Goal: Transaction & Acquisition: Book appointment/travel/reservation

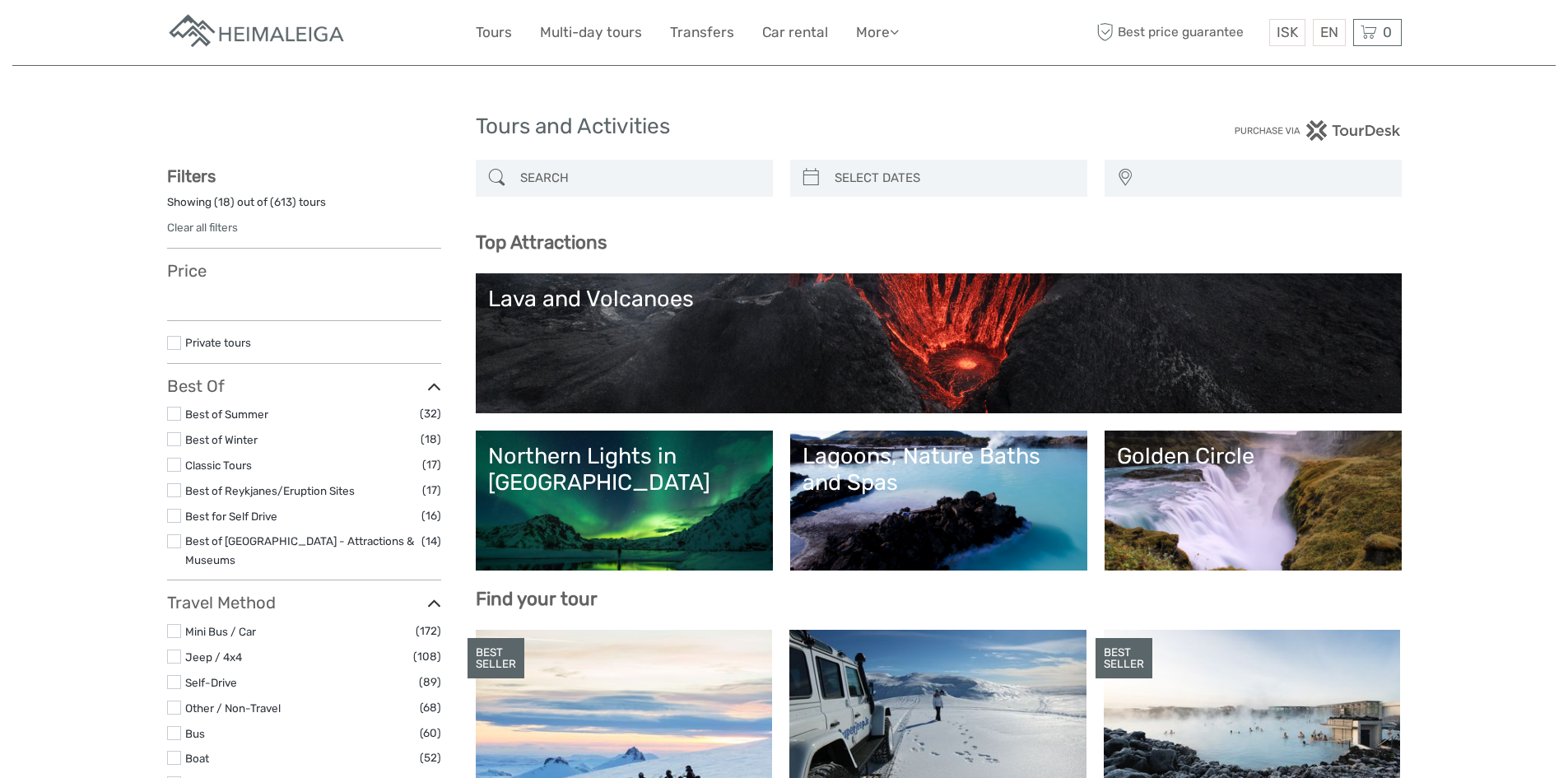
select select
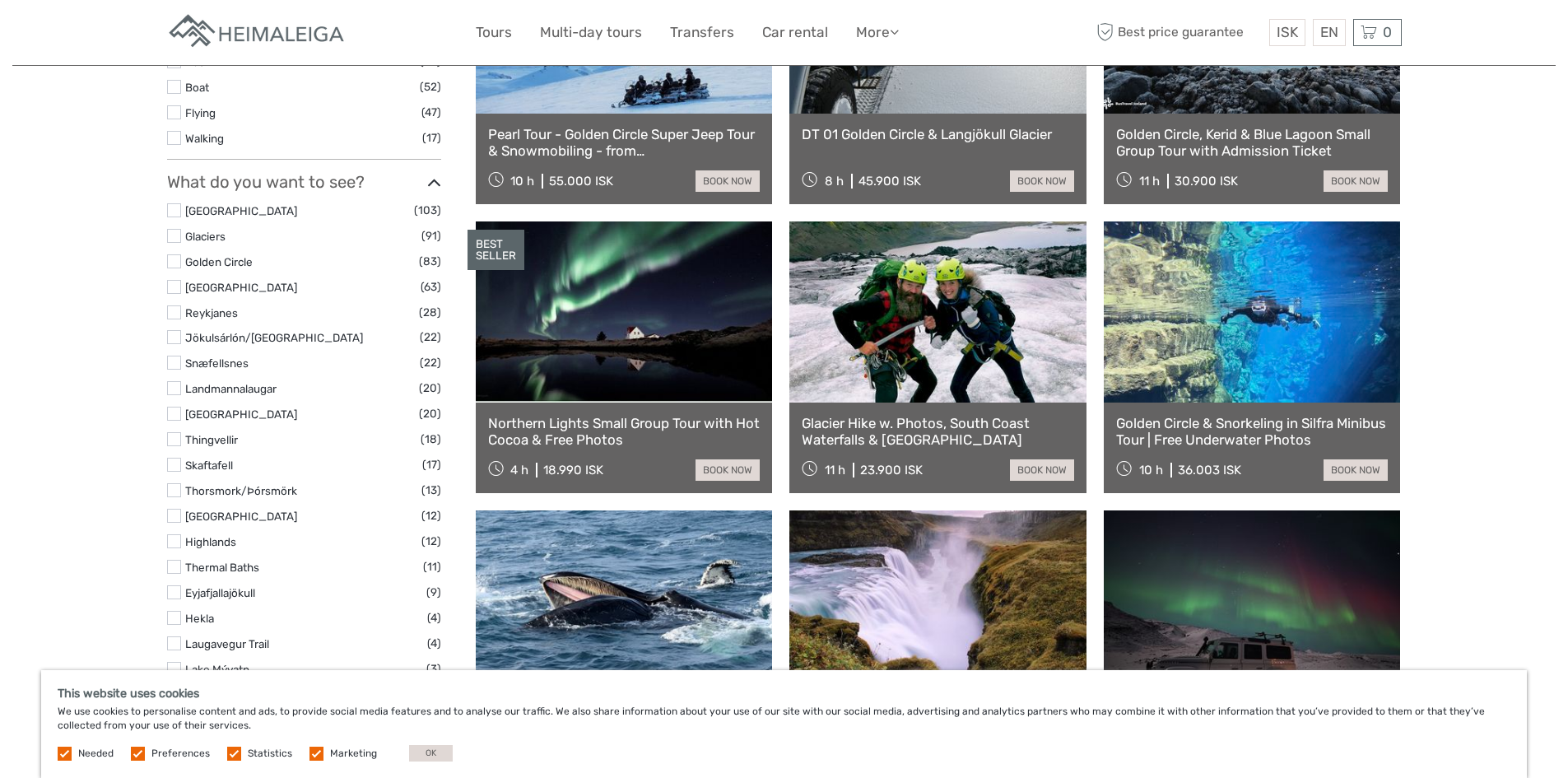
scroll to position [577, 0]
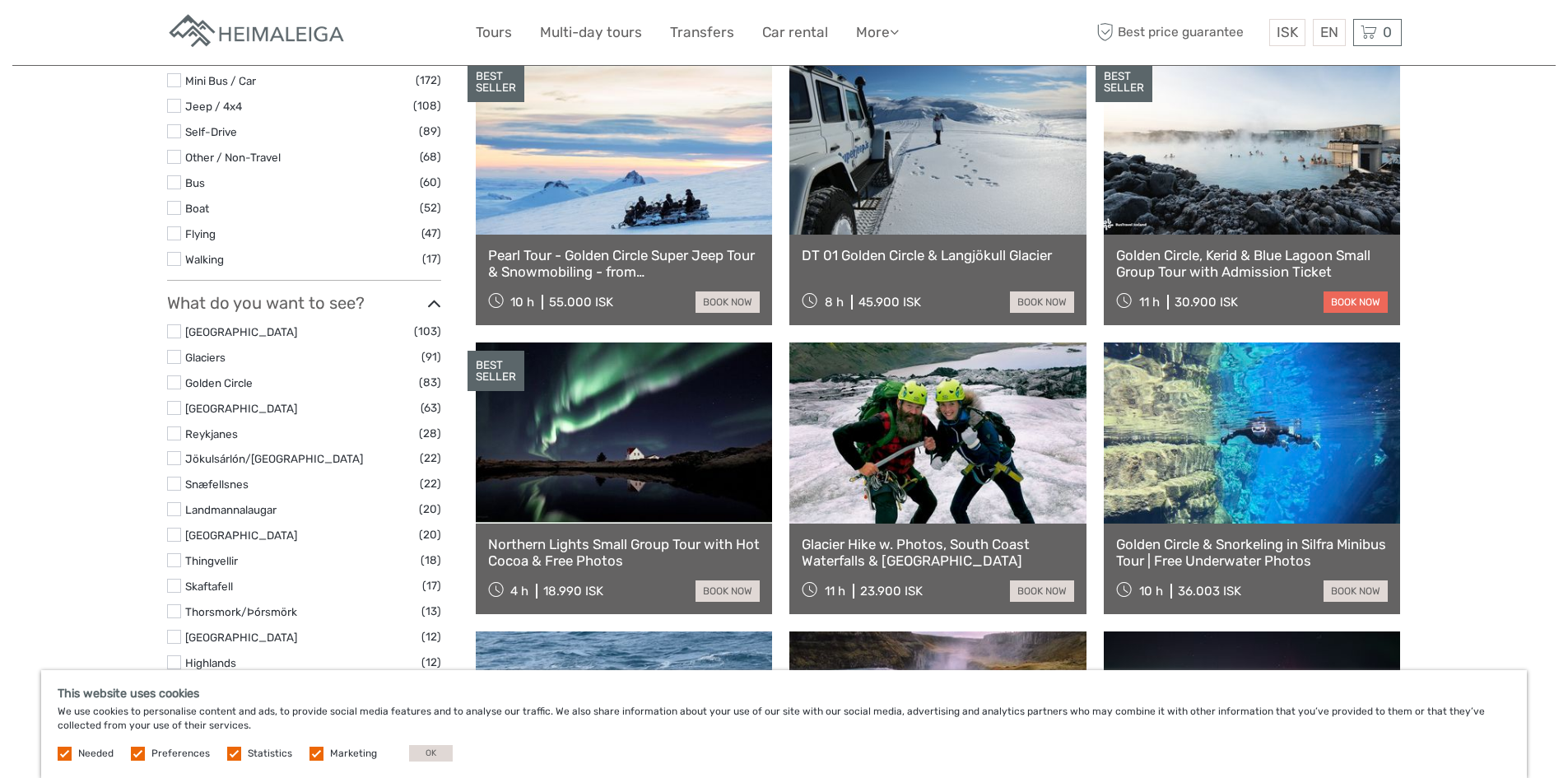
click at [1351, 298] on link "book now" at bounding box center [1355, 302] width 64 height 21
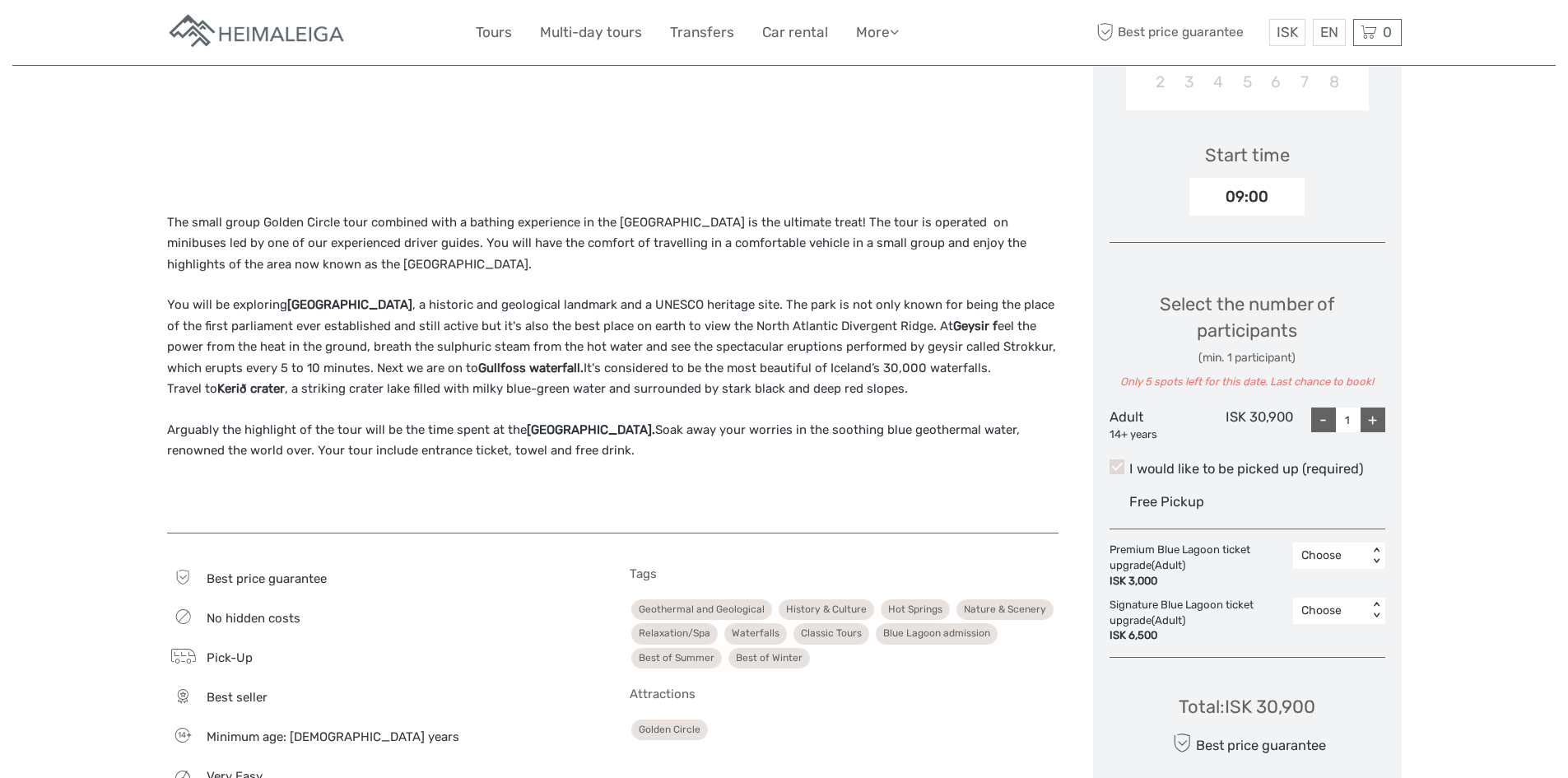
scroll to position [494, 0]
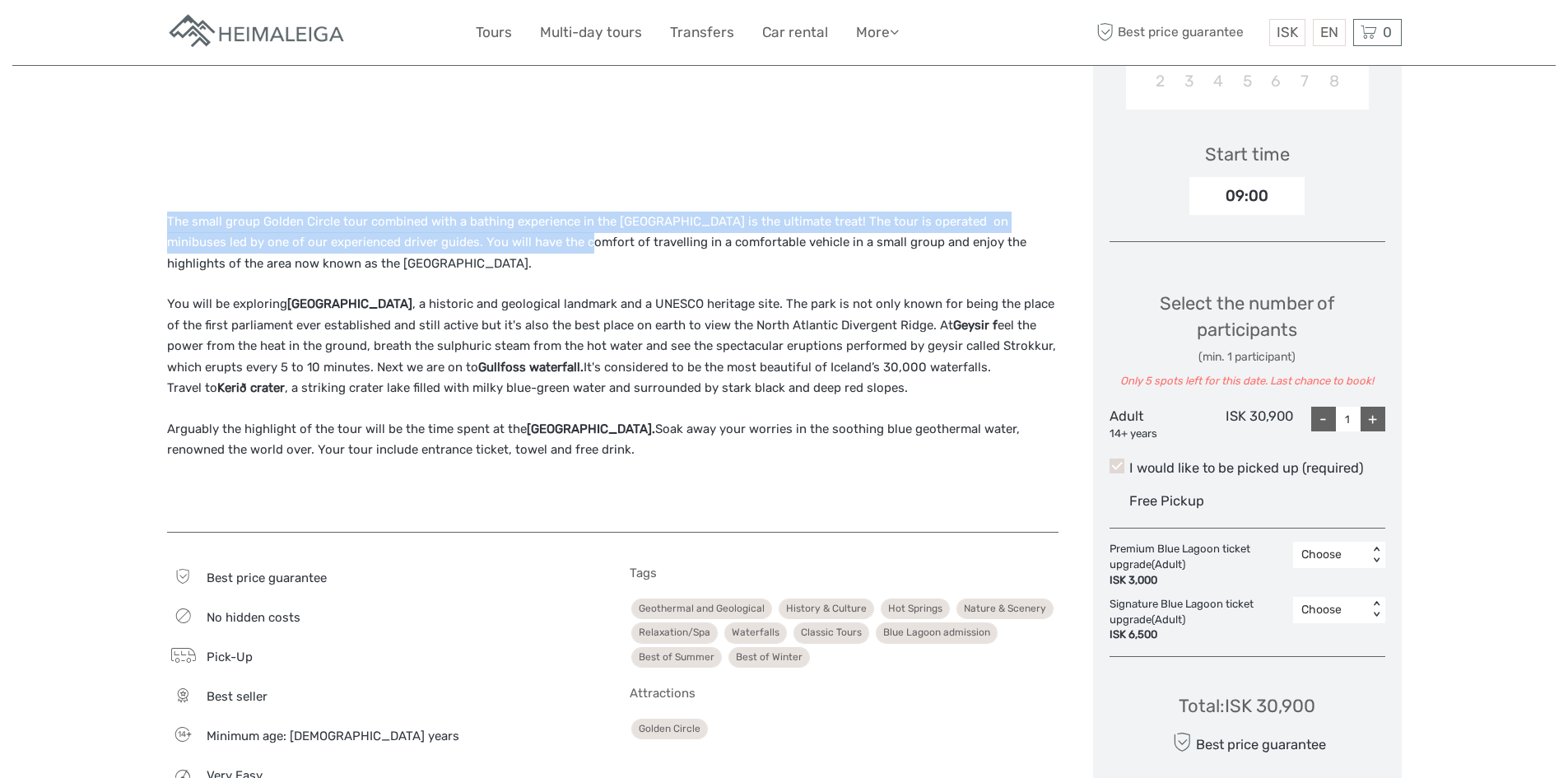
drag, startPoint x: 159, startPoint y: 218, endPoint x: 526, endPoint y: 240, distance: 367.7
click at [526, 240] on div "Region / Starts from: Capital Region Travel method: Mini Bus / Car Category: Go…" at bounding box center [784, 612] width 1543 height 2212
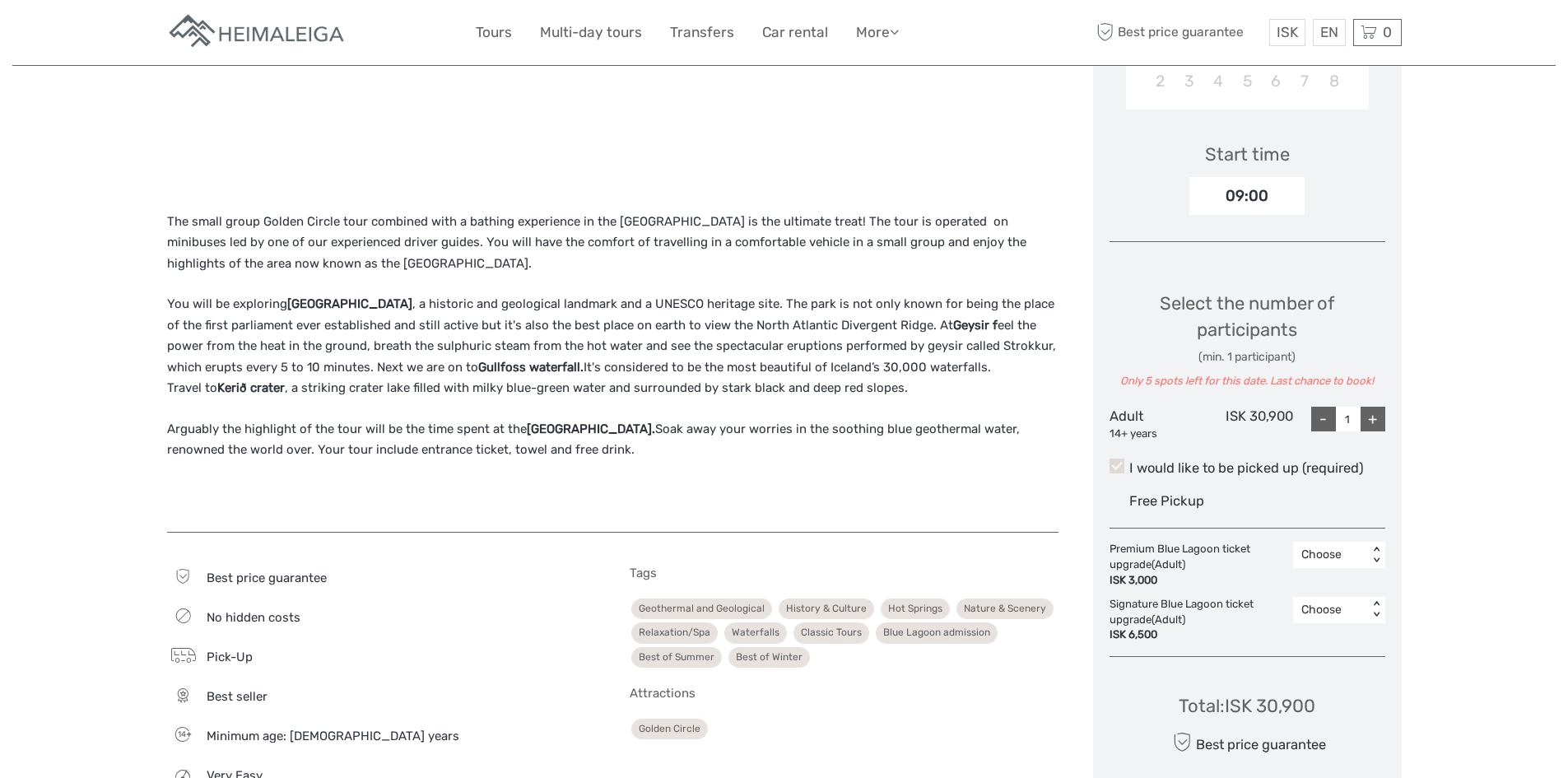
click at [405, 265] on p "The small group Golden Circle tour combined with a bathing experience in the Bl…" at bounding box center [612, 243] width 891 height 63
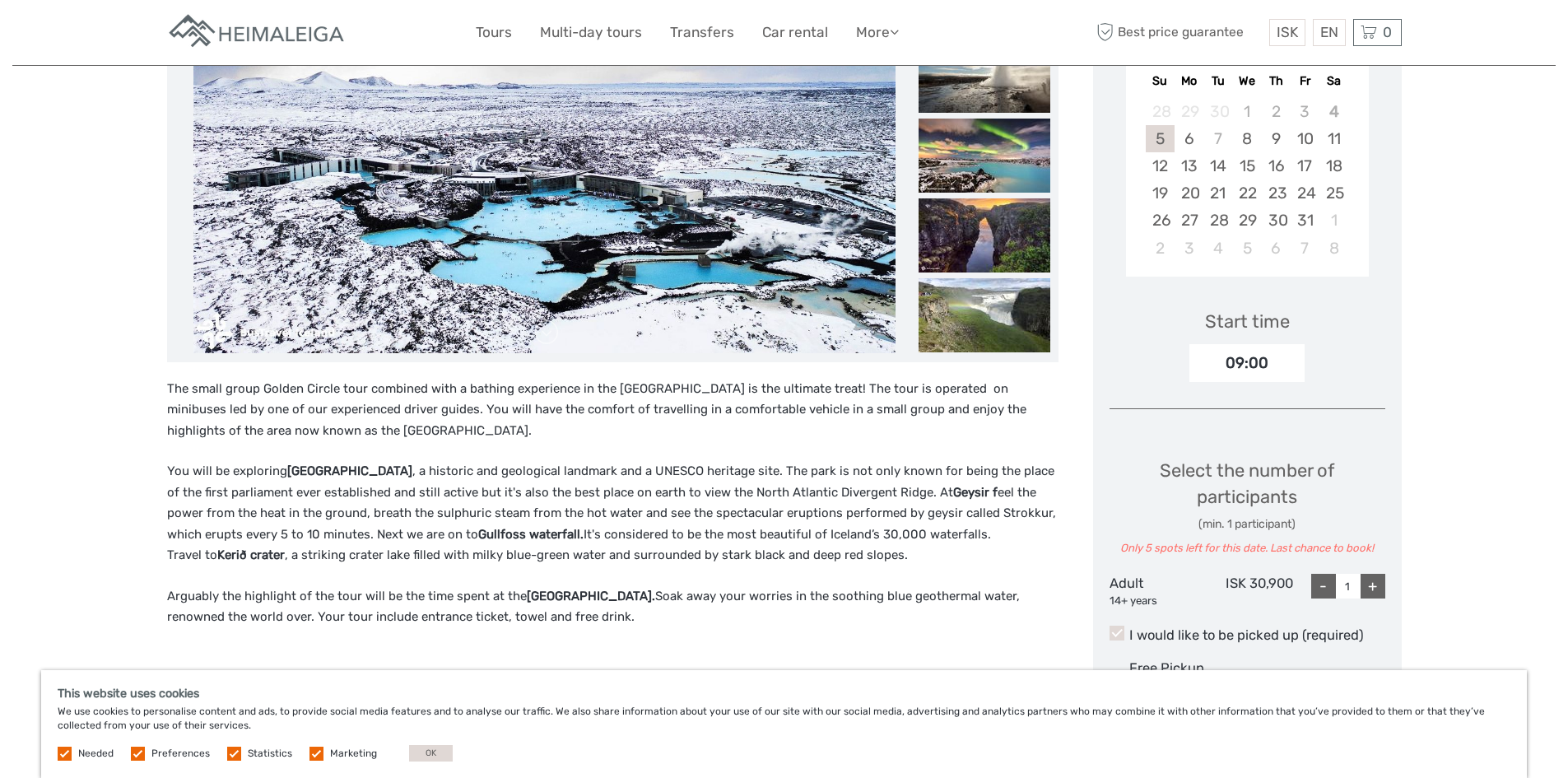
scroll to position [412, 0]
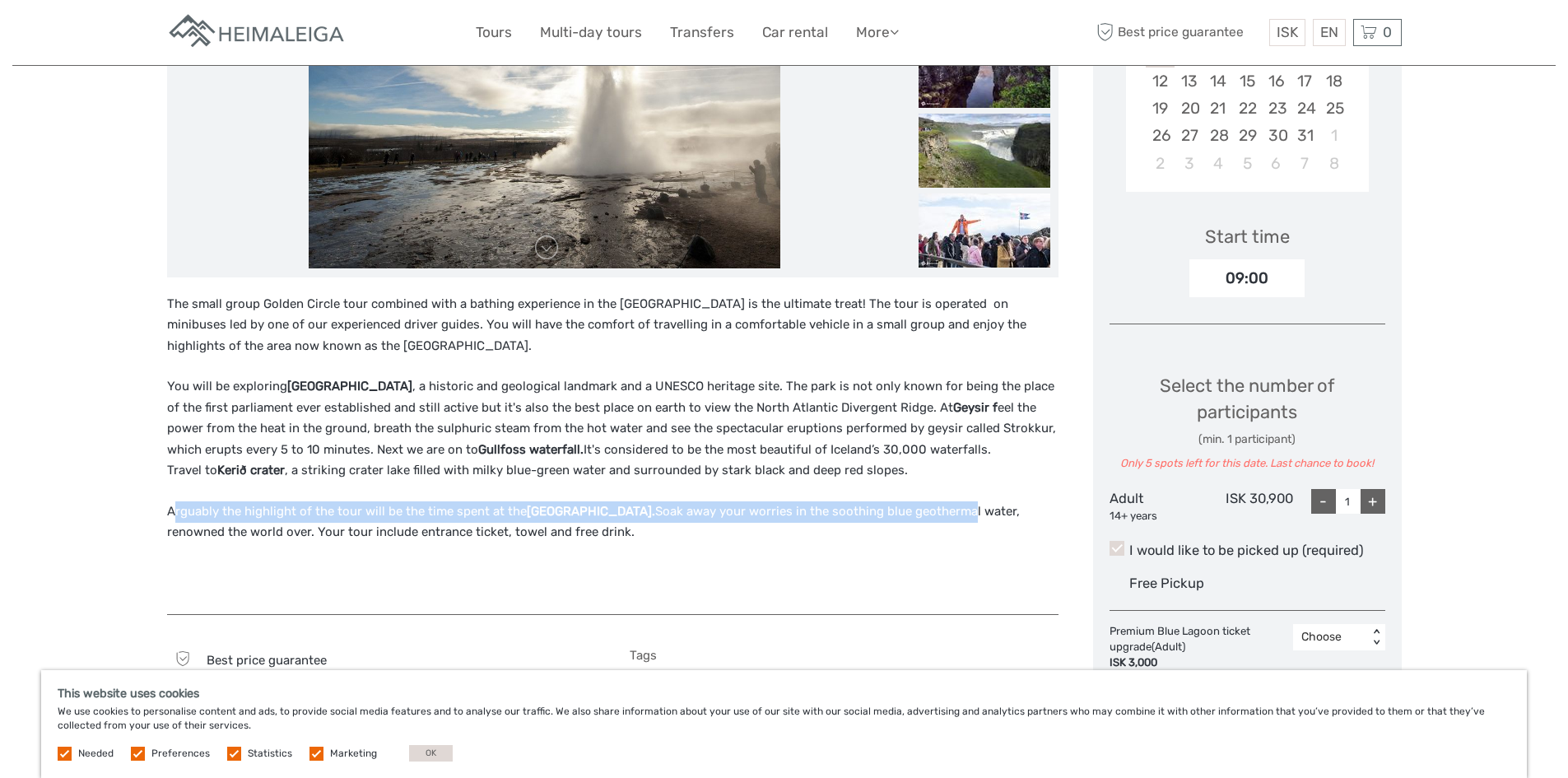
drag, startPoint x: 172, startPoint y: 516, endPoint x: 915, endPoint y: 507, distance: 743.1
click at [915, 507] on p "Arguably the highlight of the tour will be the time spent at the Blue Lagoon. S…" at bounding box center [612, 522] width 891 height 42
click at [842, 509] on p "Arguably the highlight of the tour will be the time spent at the Blue Lagoon. S…" at bounding box center [612, 522] width 891 height 42
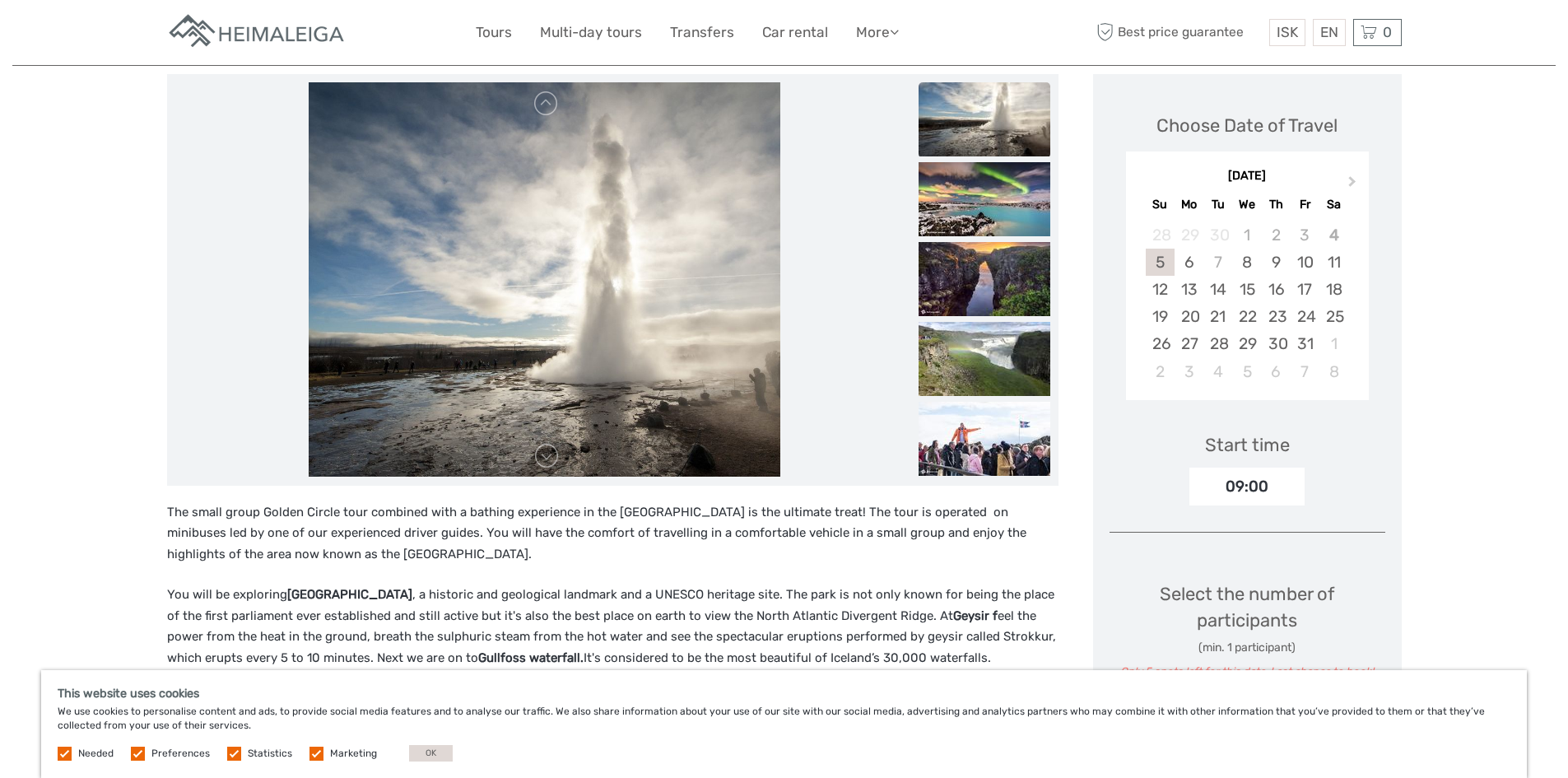
scroll to position [0, 0]
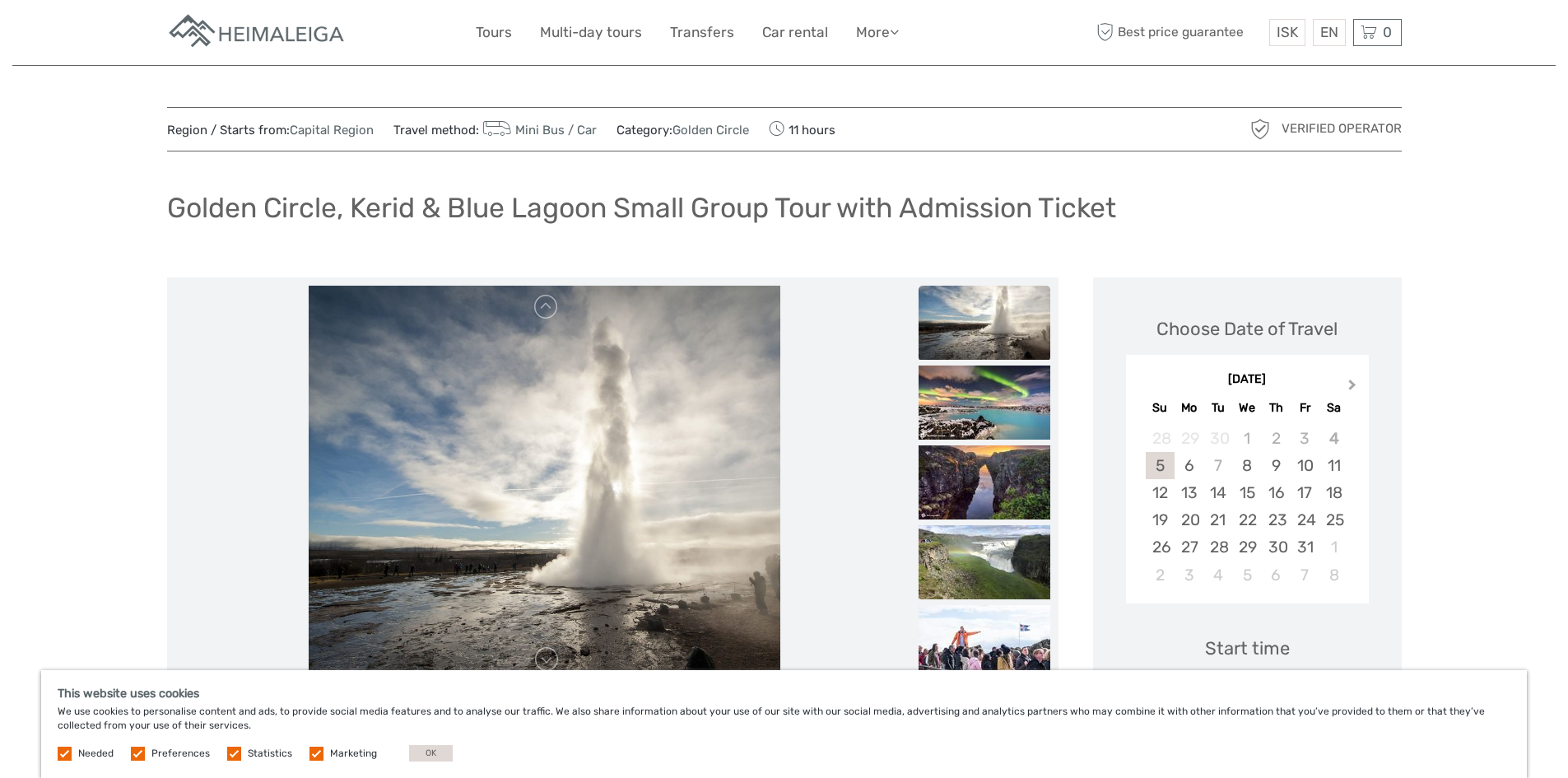
click at [1347, 378] on button "Next Month" at bounding box center [1353, 388] width 26 height 26
click at [1314, 552] on div "28" at bounding box center [1305, 547] width 29 height 27
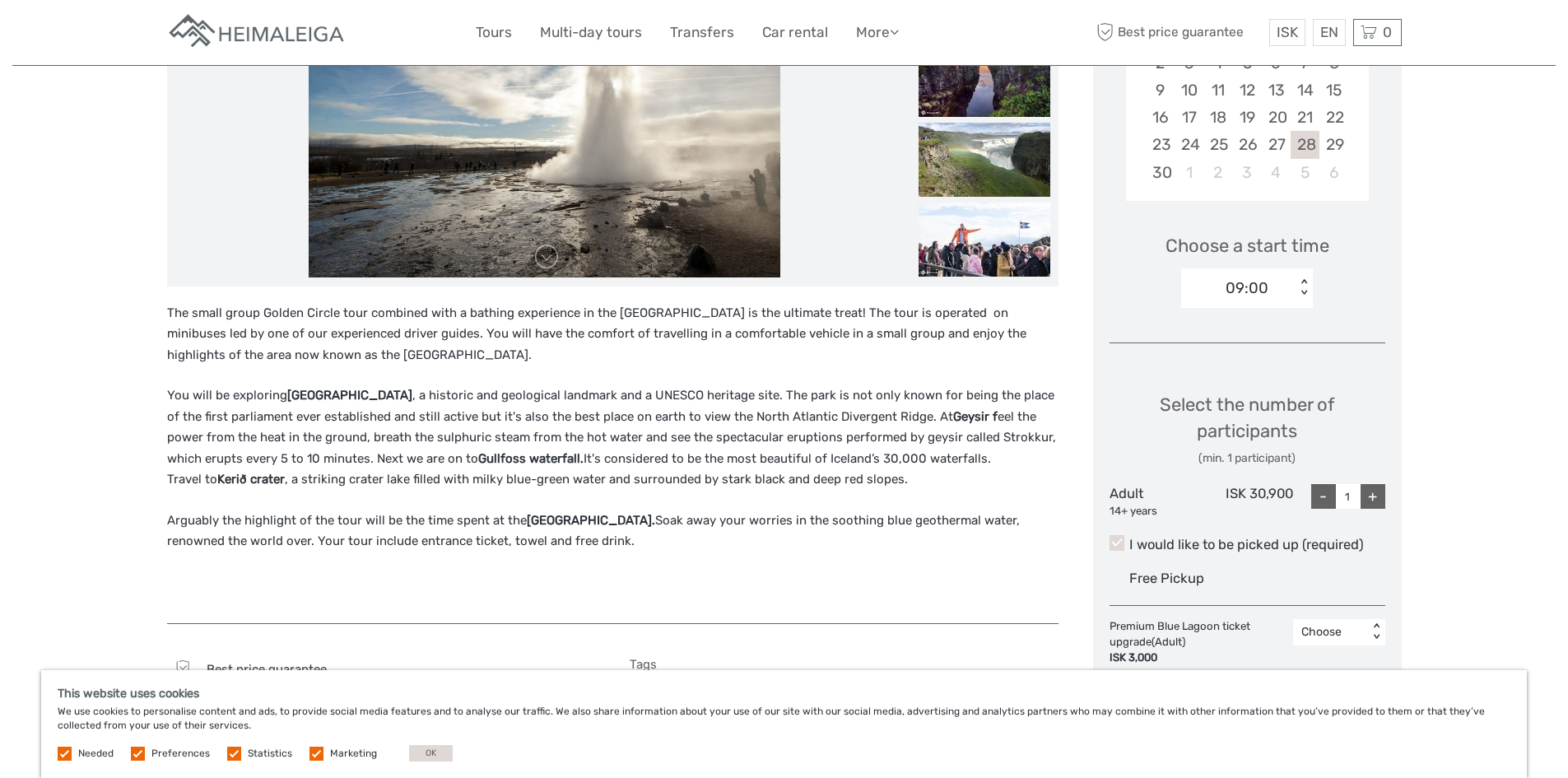
scroll to position [412, 0]
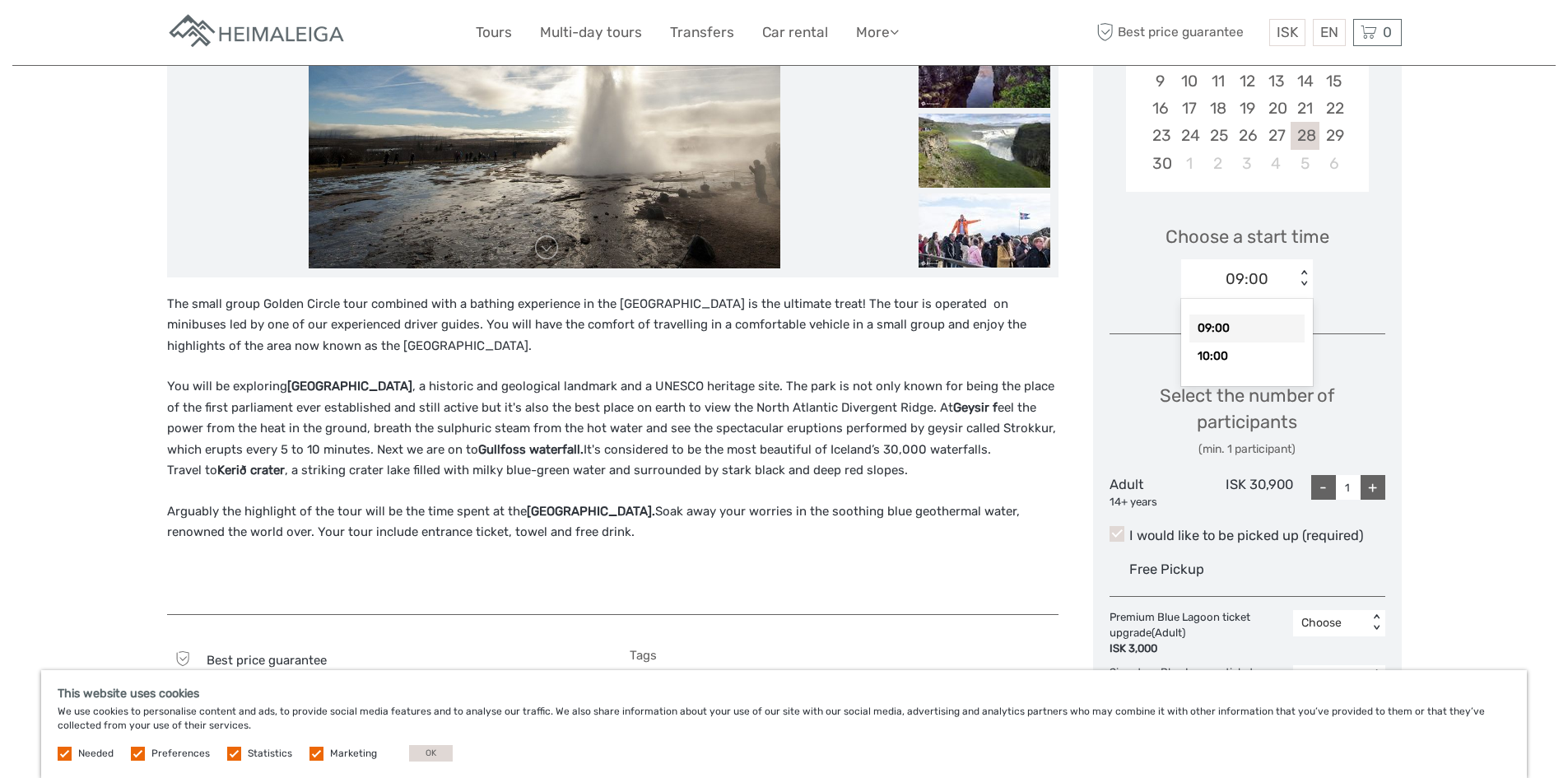
click at [1305, 287] on div "< >" at bounding box center [1304, 279] width 14 height 17
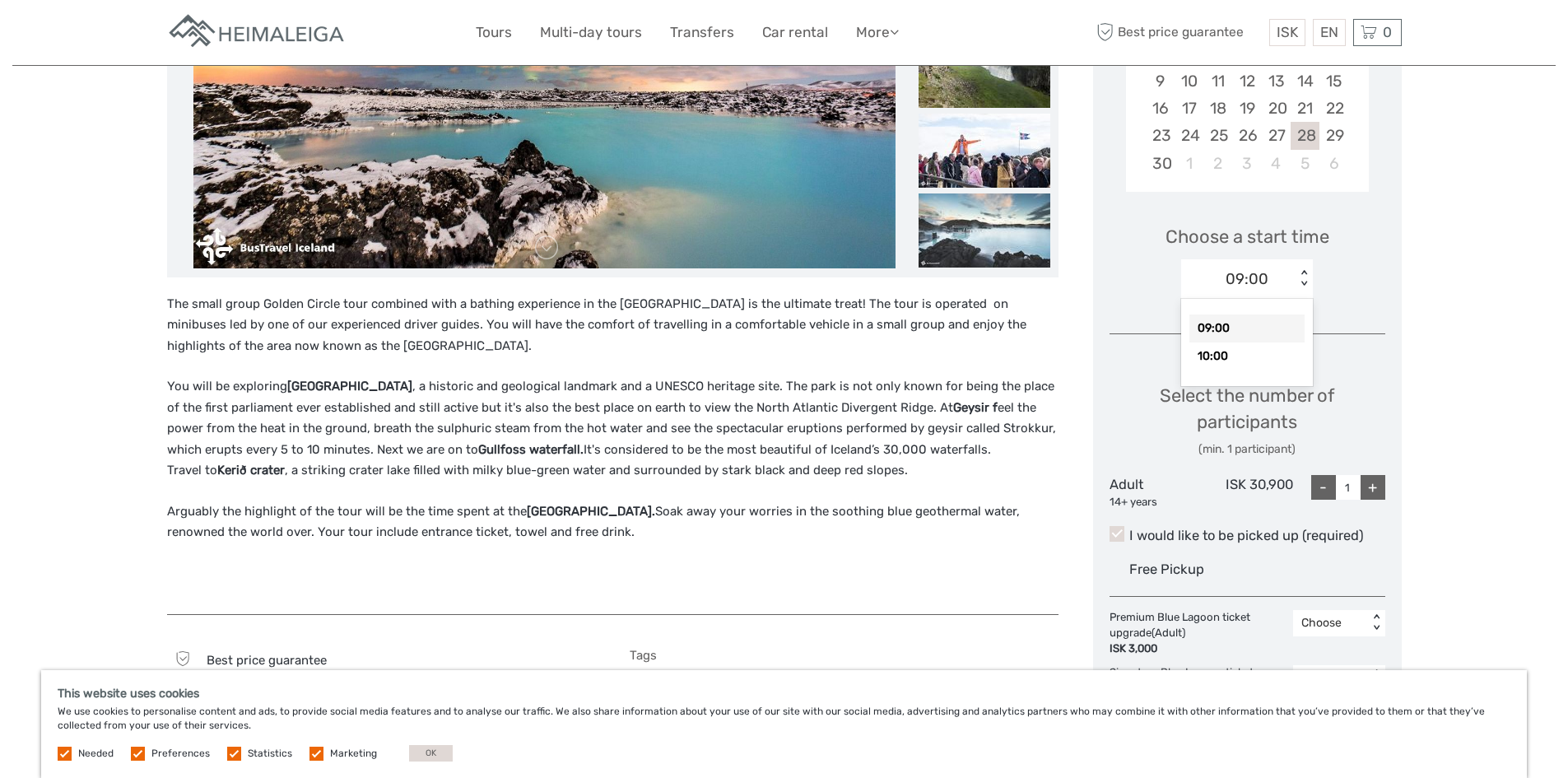
click at [1195, 328] on div "09:00" at bounding box center [1247, 328] width 115 height 28
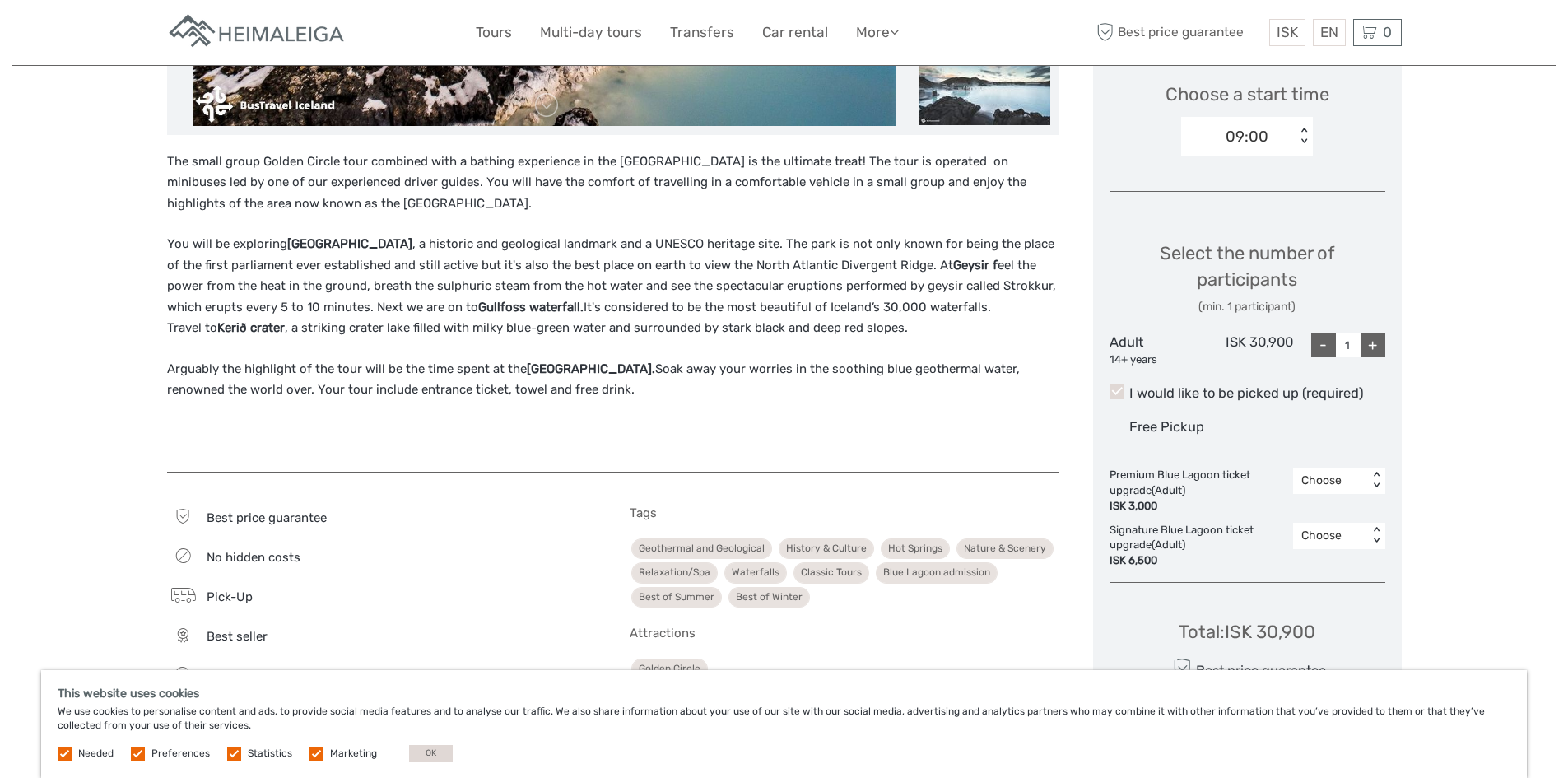
scroll to position [577, 0]
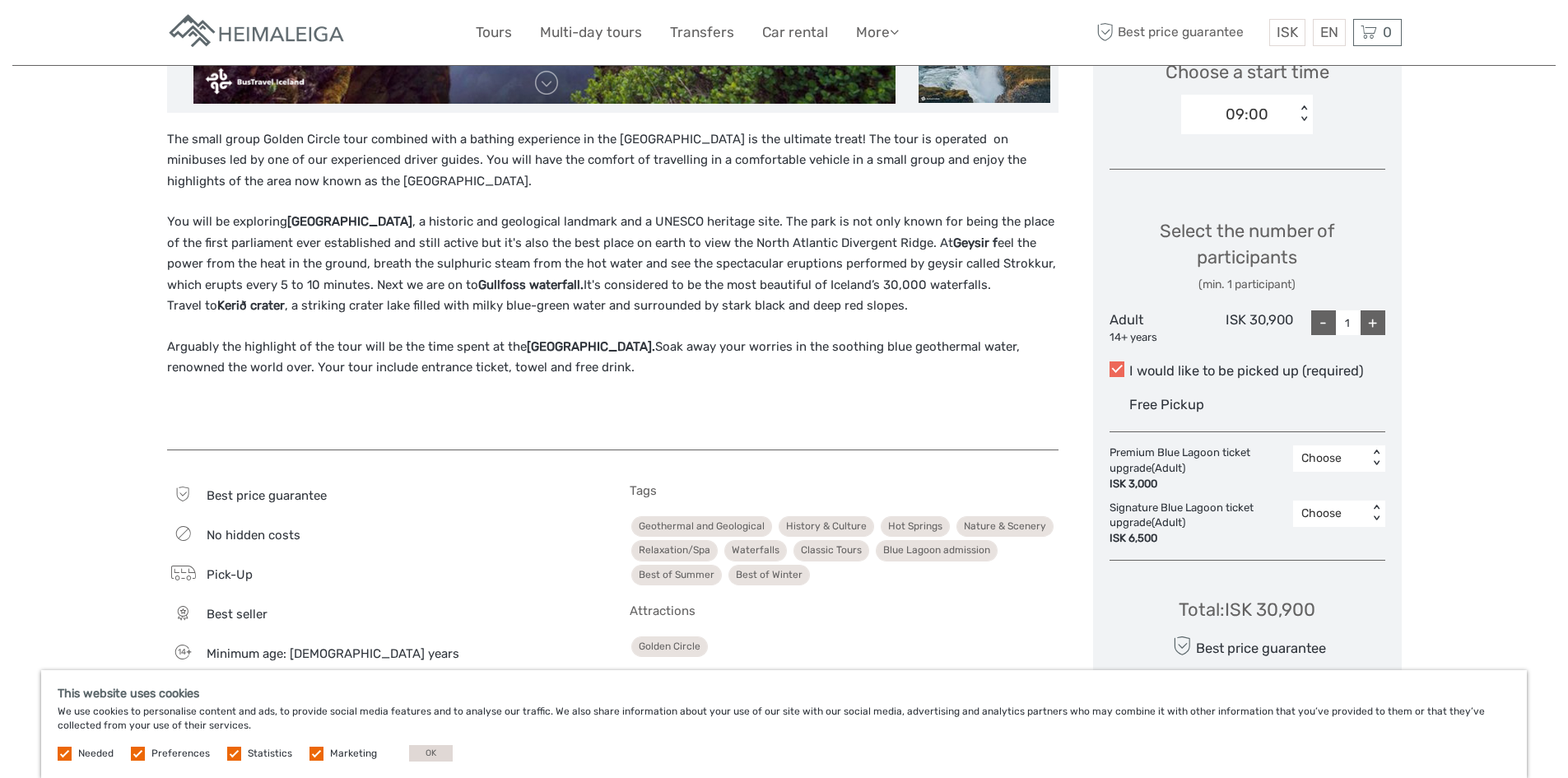
click at [1120, 376] on span at bounding box center [1116, 369] width 14 height 15
click at [1129, 365] on input "I would like to be picked up (required)" at bounding box center [1129, 365] width 0 height 0
click at [1116, 368] on span at bounding box center [1116, 369] width 14 height 15
click at [1129, 365] on input "I would like to be picked up (required)" at bounding box center [1129, 365] width 0 height 0
click at [1254, 366] on label "I would like to be picked up (required)" at bounding box center [1247, 371] width 275 height 20
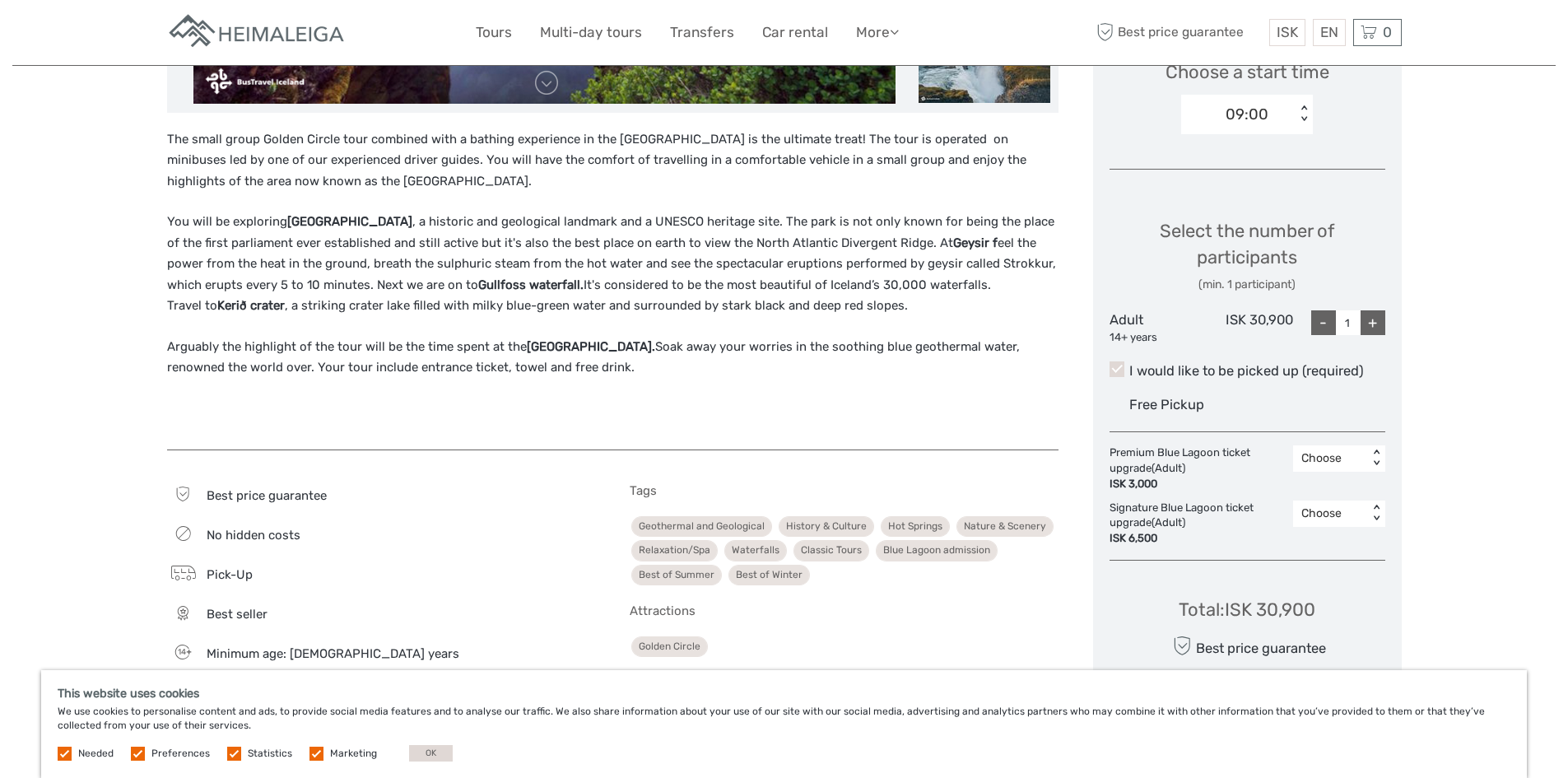
click at [1129, 365] on input "I would like to be picked up (required)" at bounding box center [1129, 365] width 0 height 0
click at [1119, 365] on span at bounding box center [1116, 369] width 14 height 15
click at [1129, 365] on input "I would like to be picked up (required)" at bounding box center [1129, 365] width 0 height 0
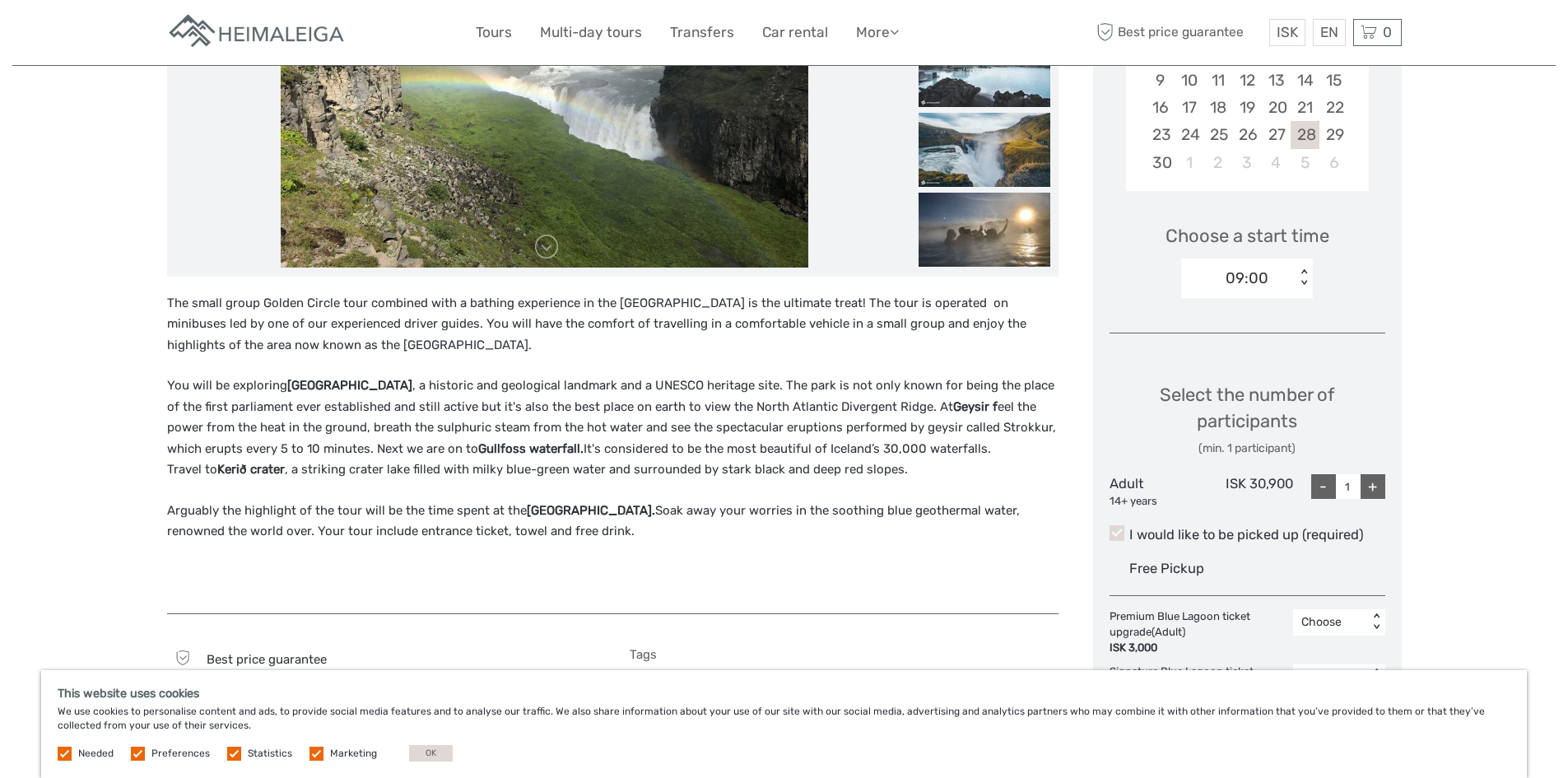
scroll to position [412, 0]
